Goal: Task Accomplishment & Management: Use online tool/utility

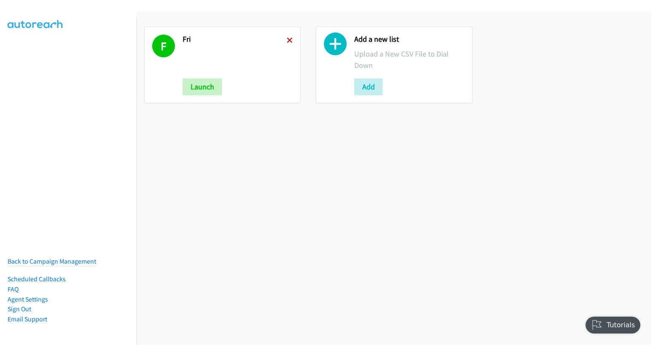
click at [287, 40] on icon at bounding box center [290, 41] width 6 height 6
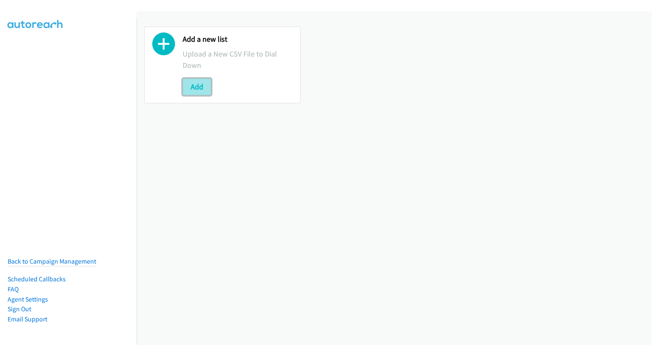
click at [203, 86] on button "Add" at bounding box center [197, 86] width 29 height 17
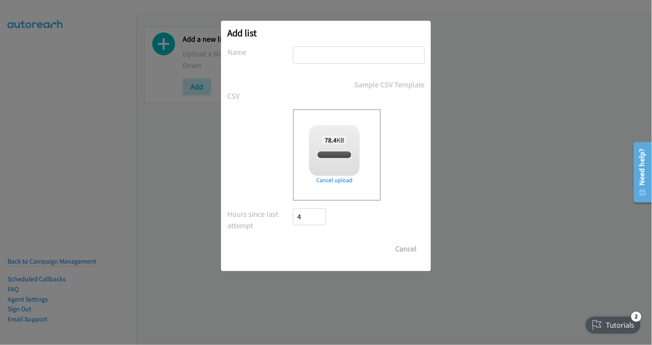
click at [326, 57] on input "text" at bounding box center [359, 54] width 132 height 17
type input "mon"
checkbox input "true"
click at [331, 254] on input "Save List" at bounding box center [315, 248] width 44 height 17
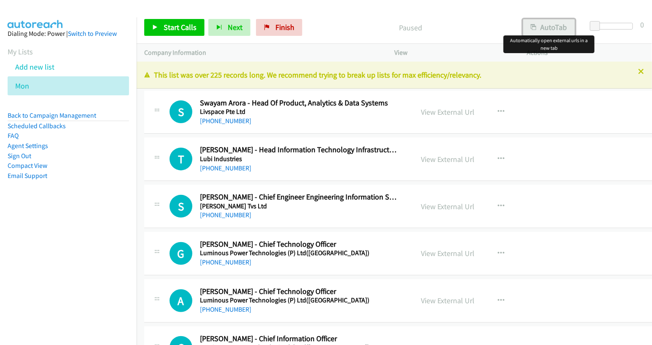
click at [558, 27] on button "AutoTab" at bounding box center [549, 27] width 52 height 17
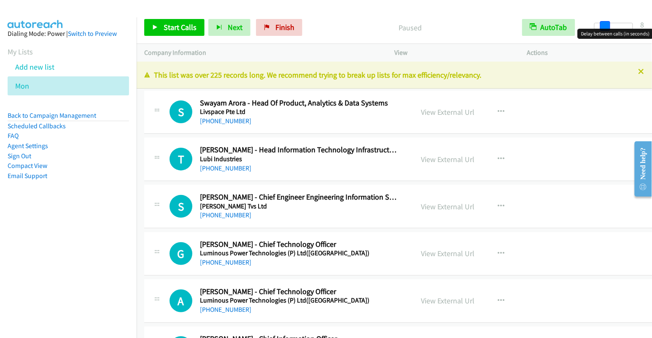
drag, startPoint x: 596, startPoint y: 25, endPoint x: 605, endPoint y: 26, distance: 9.8
click at [605, 26] on span at bounding box center [605, 26] width 10 height 10
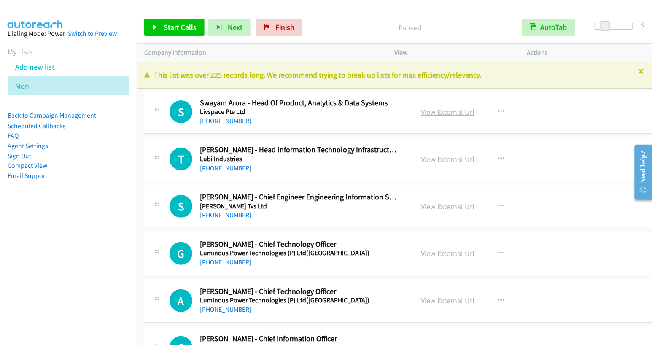
click at [445, 113] on link "View External Url" at bounding box center [448, 112] width 54 height 10
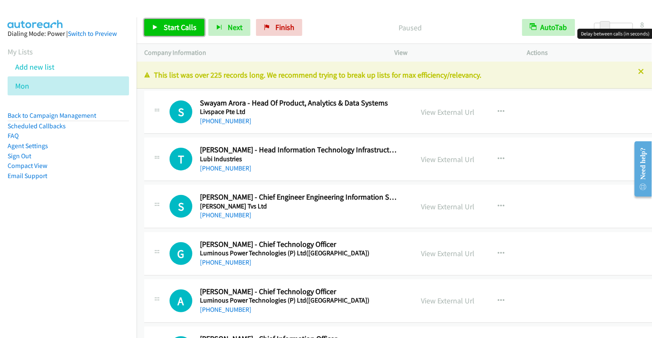
click at [181, 30] on span "Start Calls" at bounding box center [180, 27] width 33 height 10
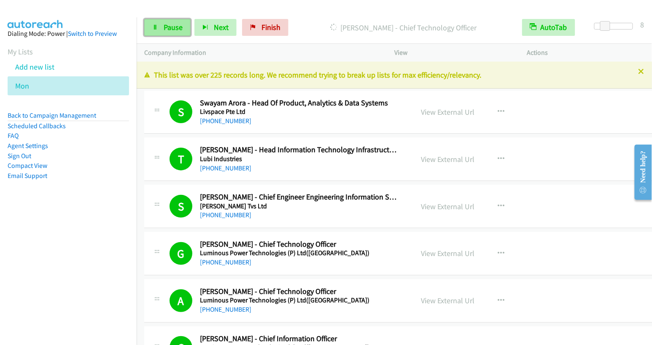
click at [159, 27] on link "Pause" at bounding box center [167, 27] width 46 height 17
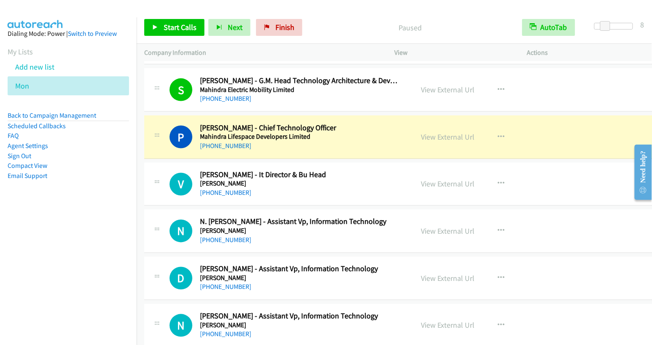
scroll to position [412, 0]
